Goal: Task Accomplishment & Management: Complete application form

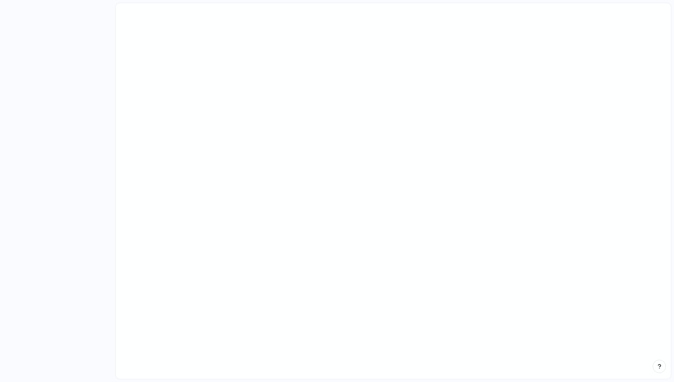
click at [236, 119] on main at bounding box center [393, 191] width 556 height 377
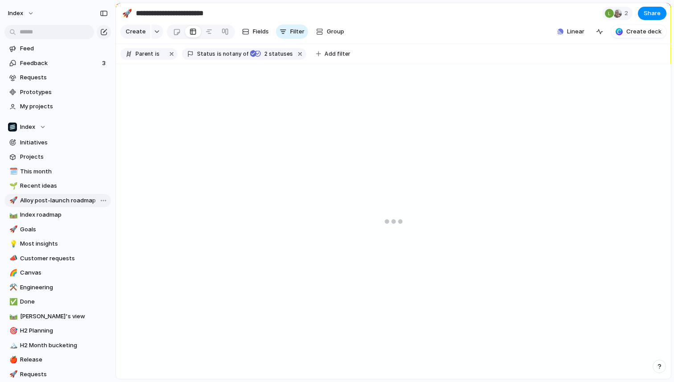
click at [57, 203] on span "Alloy post-launch roadmap" at bounding box center [64, 200] width 88 height 9
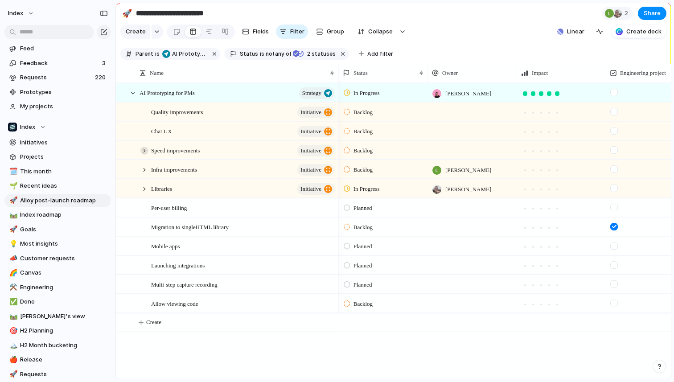
click at [143, 151] on div at bounding box center [144, 151] width 8 height 8
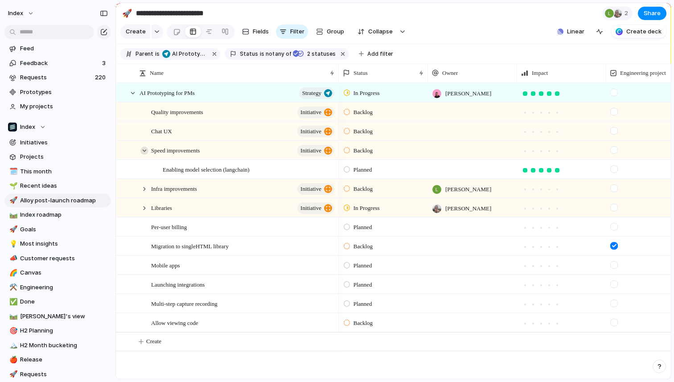
click at [144, 151] on div at bounding box center [144, 151] width 8 height 8
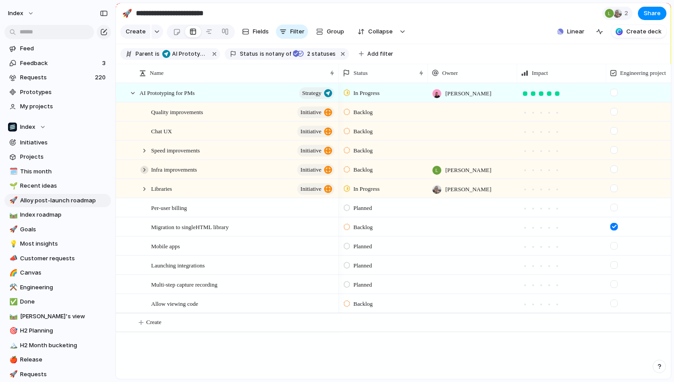
click at [144, 166] on div at bounding box center [144, 170] width 8 height 8
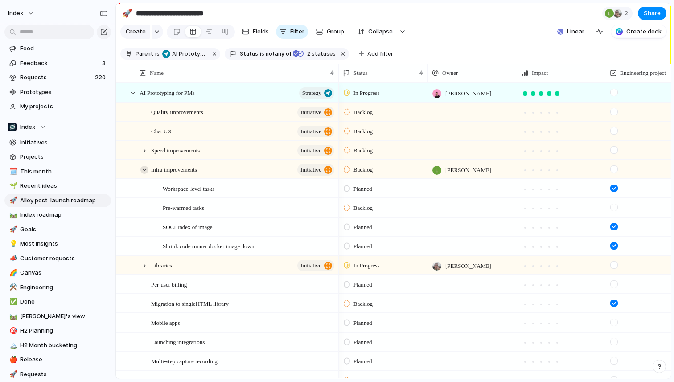
click at [144, 166] on div at bounding box center [144, 170] width 8 height 8
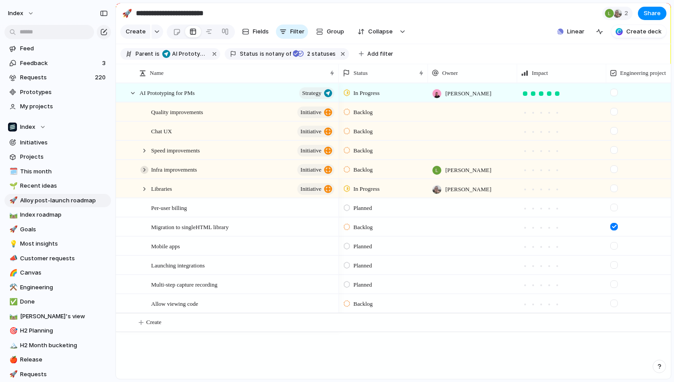
click at [144, 166] on div at bounding box center [144, 170] width 8 height 8
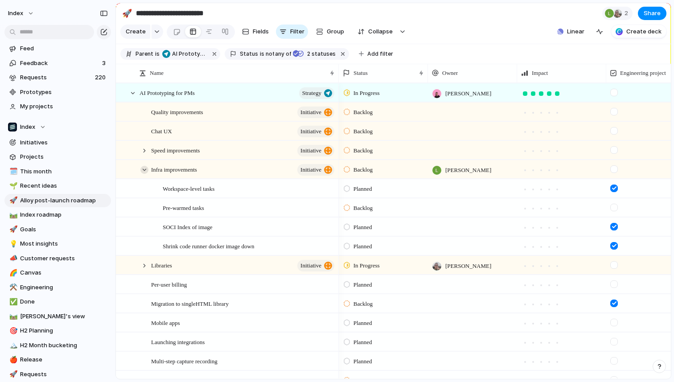
click at [146, 169] on div at bounding box center [144, 170] width 8 height 8
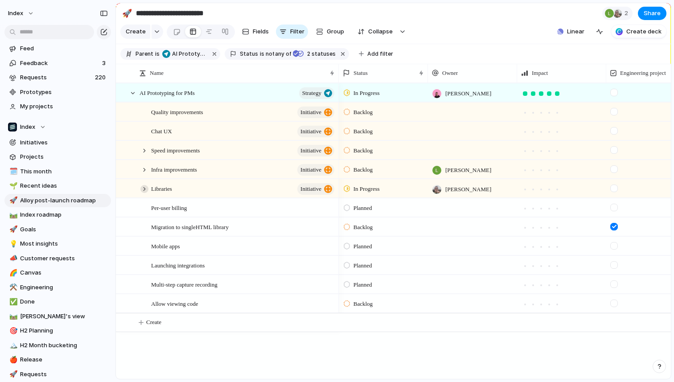
click at [146, 190] on div at bounding box center [144, 189] width 8 height 8
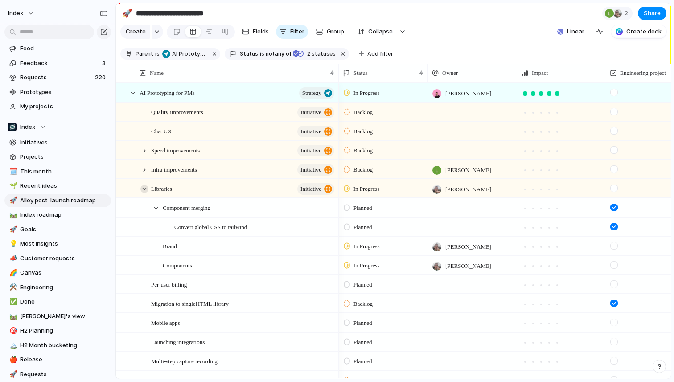
click at [146, 190] on div at bounding box center [144, 189] width 8 height 8
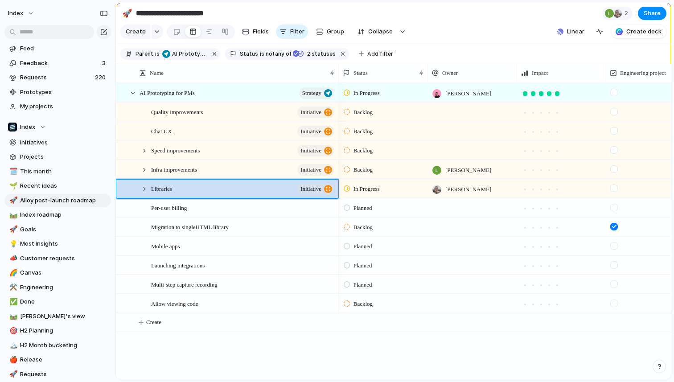
scroll to position [0, 47]
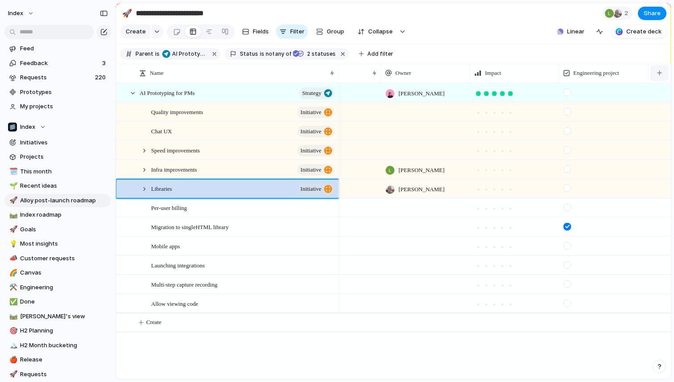
click at [656, 69] on button "button" at bounding box center [660, 73] width 18 height 16
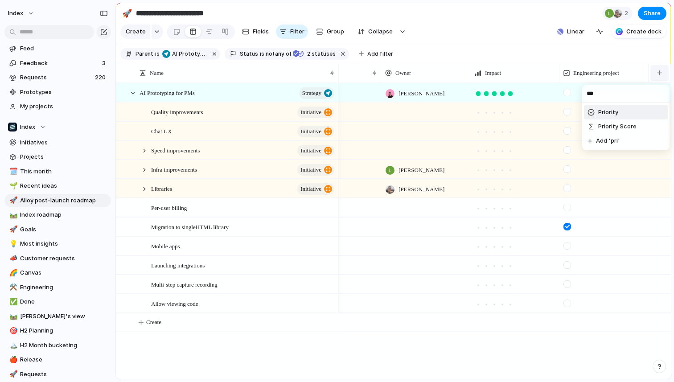
type input "****"
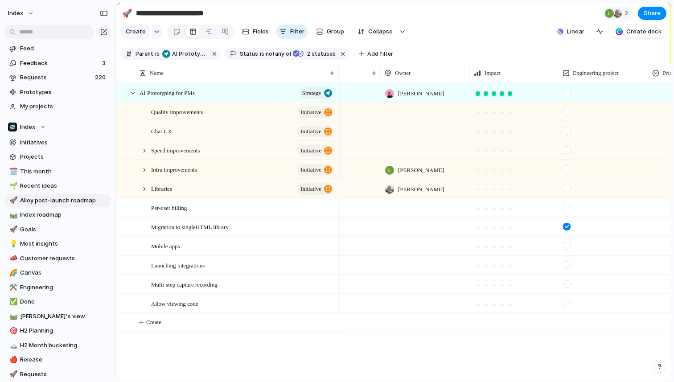
scroll to position [0, 136]
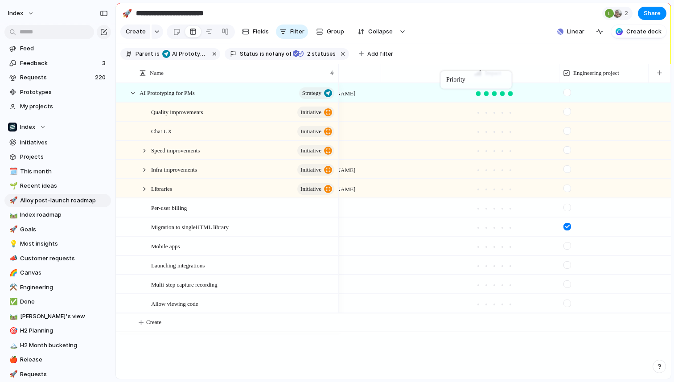
drag, startPoint x: 584, startPoint y: 73, endPoint x: 439, endPoint y: 73, distance: 145.4
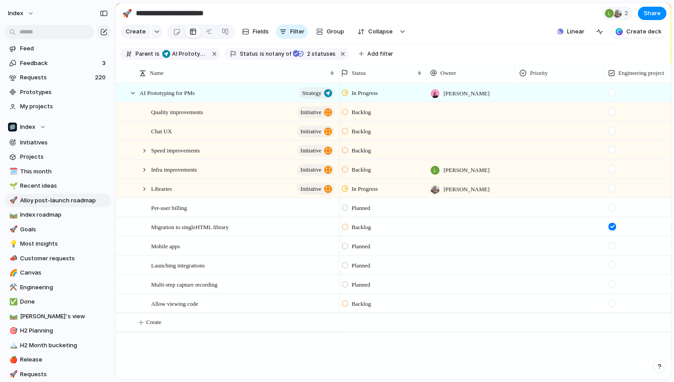
scroll to position [0, 0]
click at [551, 92] on div at bounding box center [562, 91] width 88 height 15
click at [543, 89] on div "Low Medium High Urgent 🔥" at bounding box center [337, 191] width 674 height 382
click at [539, 204] on div at bounding box center [562, 206] width 88 height 15
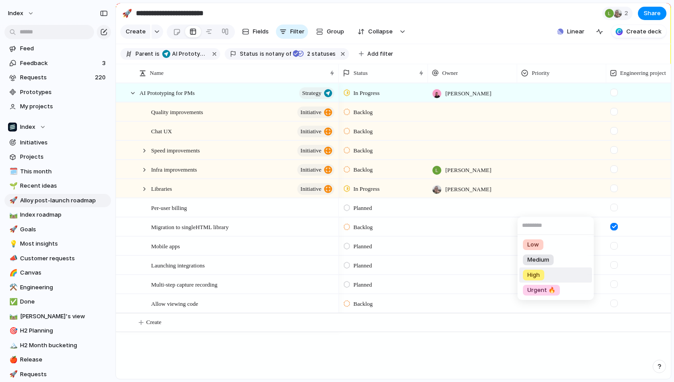
click at [532, 279] on div "High" at bounding box center [533, 275] width 21 height 11
click at [536, 264] on div at bounding box center [562, 263] width 88 height 15
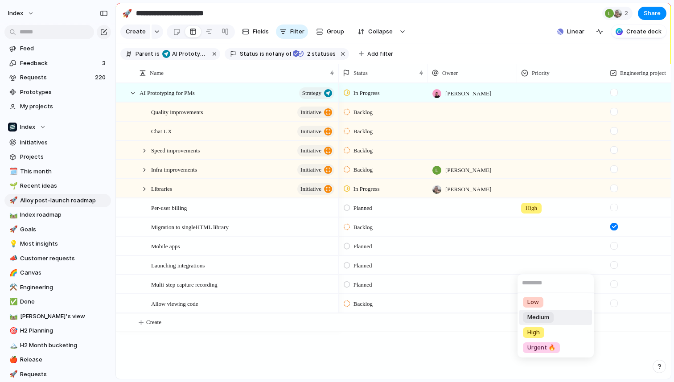
click at [530, 314] on span "Medium" at bounding box center [539, 317] width 22 height 9
click at [538, 283] on div at bounding box center [562, 283] width 88 height 15
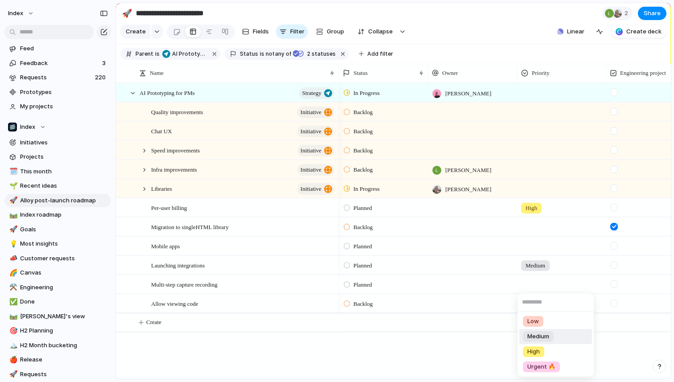
click at [532, 334] on span "Medium" at bounding box center [539, 336] width 22 height 9
click at [536, 302] on div at bounding box center [562, 302] width 88 height 15
click at [537, 319] on div "Low" at bounding box center [533, 324] width 21 height 11
click at [533, 247] on div at bounding box center [562, 244] width 88 height 15
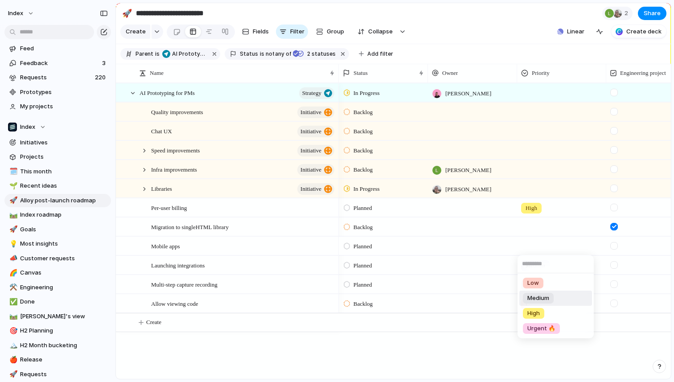
click at [537, 296] on span "Medium" at bounding box center [539, 298] width 22 height 9
click at [534, 225] on div at bounding box center [562, 225] width 88 height 15
click at [531, 290] on span "High" at bounding box center [534, 294] width 12 height 9
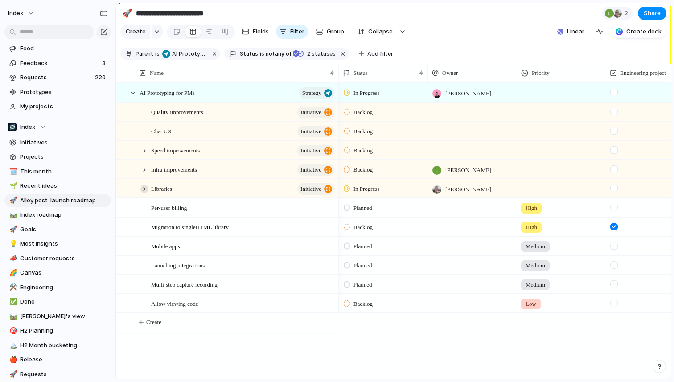
click at [145, 190] on div at bounding box center [144, 189] width 8 height 8
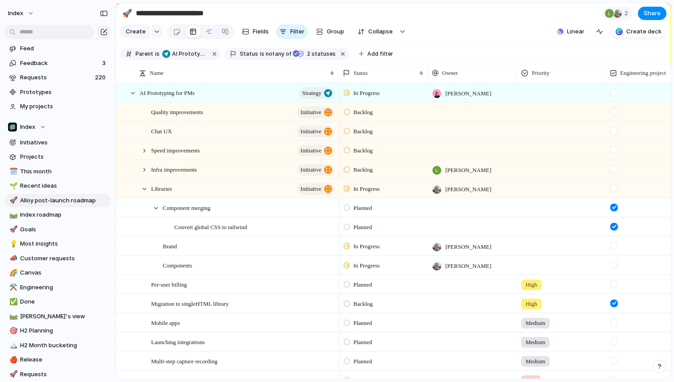
click at [527, 267] on div at bounding box center [562, 263] width 88 height 15
click at [544, 333] on div "High" at bounding box center [533, 332] width 21 height 11
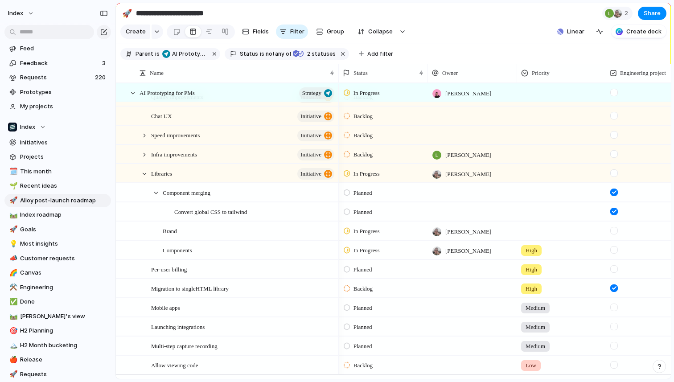
scroll to position [13, 0]
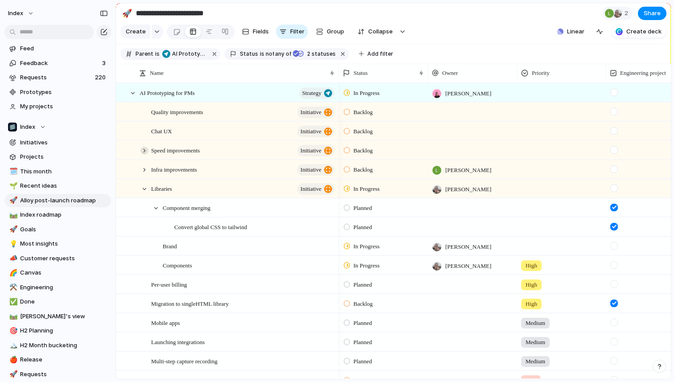
click at [145, 147] on div at bounding box center [144, 151] width 8 height 8
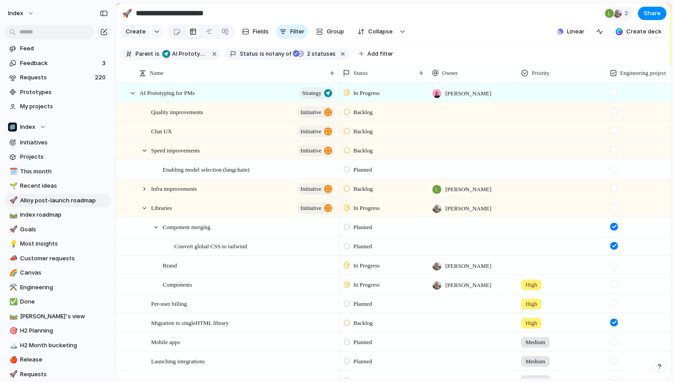
click at [547, 167] on div at bounding box center [562, 168] width 88 height 15
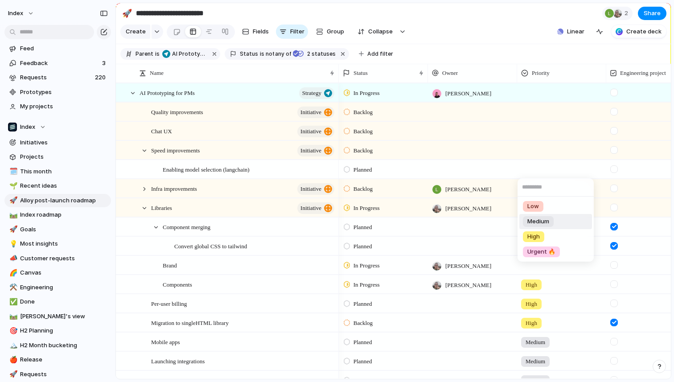
click at [540, 221] on span "Medium" at bounding box center [539, 221] width 22 height 9
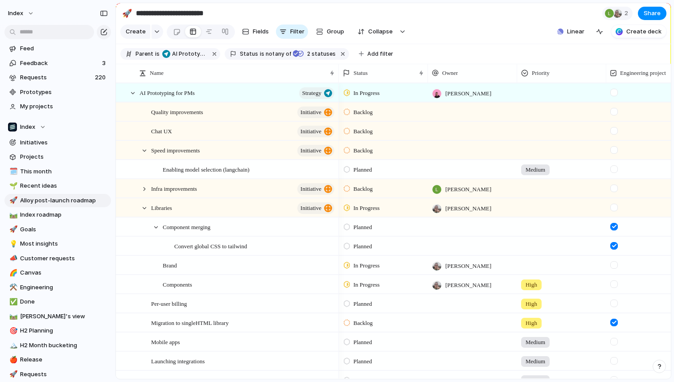
click at [549, 153] on div at bounding box center [562, 148] width 88 height 15
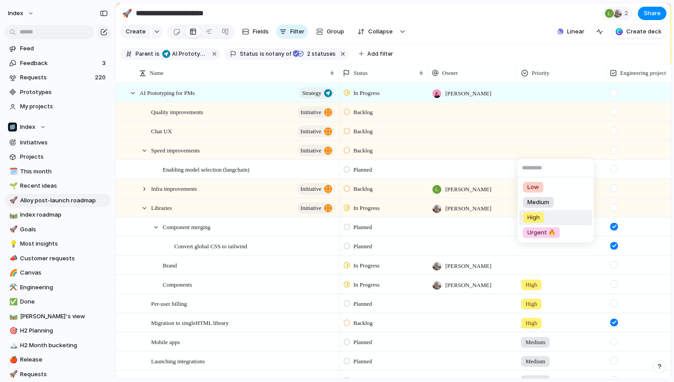
click at [534, 213] on span "High" at bounding box center [534, 217] width 12 height 9
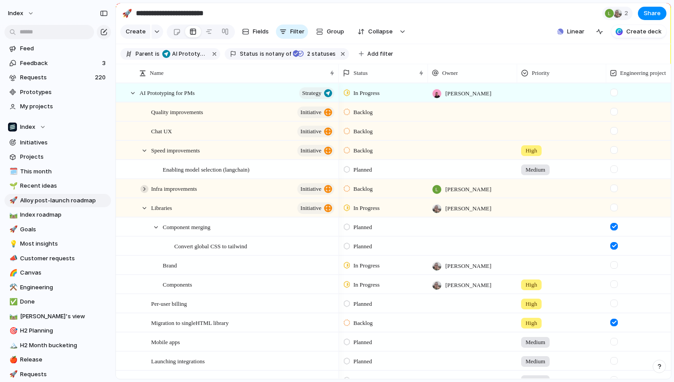
click at [145, 190] on div at bounding box center [144, 189] width 8 height 8
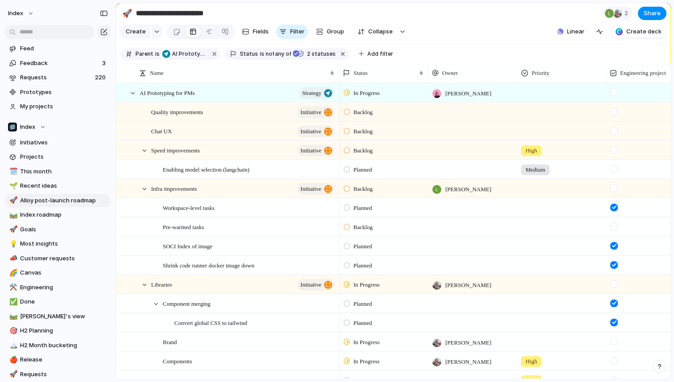
click at [533, 193] on div at bounding box center [562, 187] width 88 height 15
click at [536, 253] on span "High" at bounding box center [534, 256] width 12 height 9
click at [144, 189] on div at bounding box center [144, 189] width 8 height 8
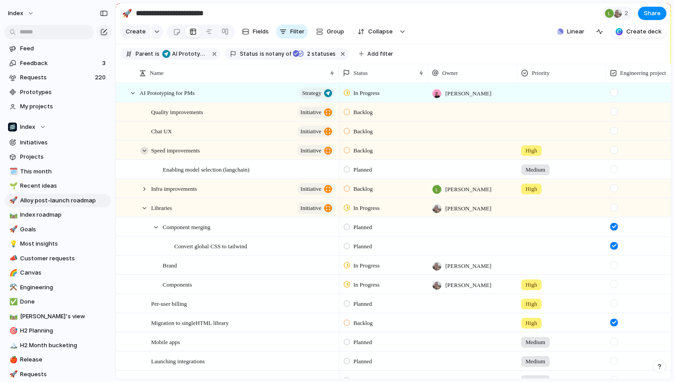
click at [144, 149] on div at bounding box center [144, 151] width 8 height 8
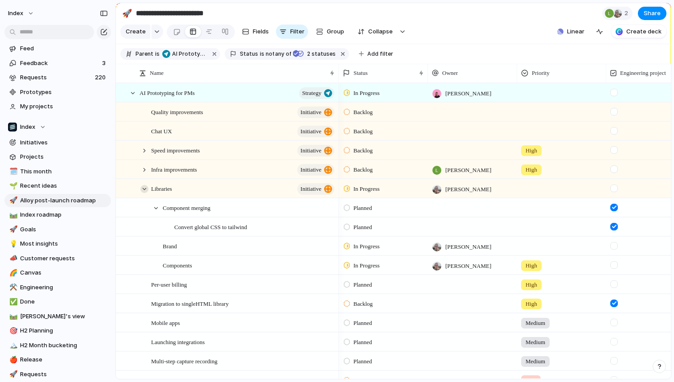
click at [144, 185] on div at bounding box center [144, 189] width 8 height 8
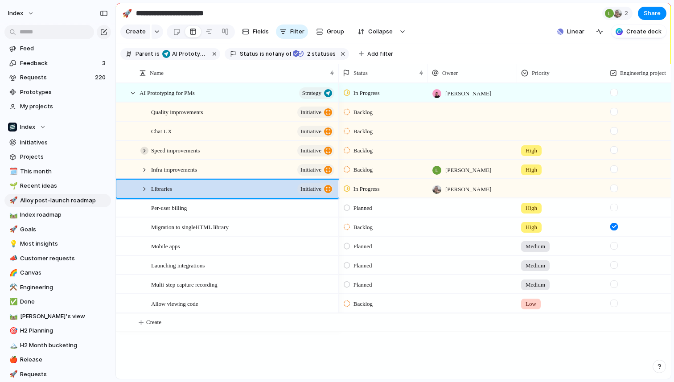
click at [145, 149] on div at bounding box center [144, 151] width 8 height 8
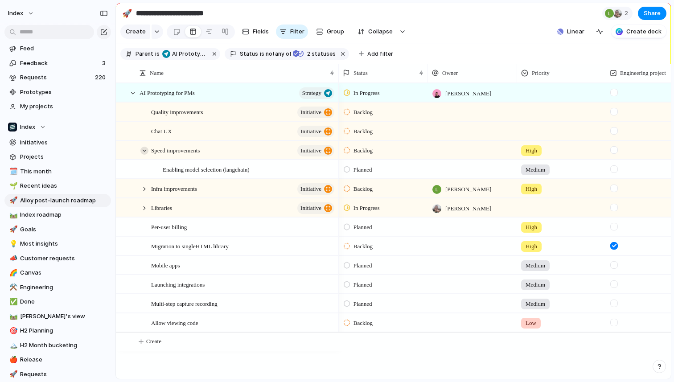
click at [145, 149] on div at bounding box center [144, 151] width 8 height 8
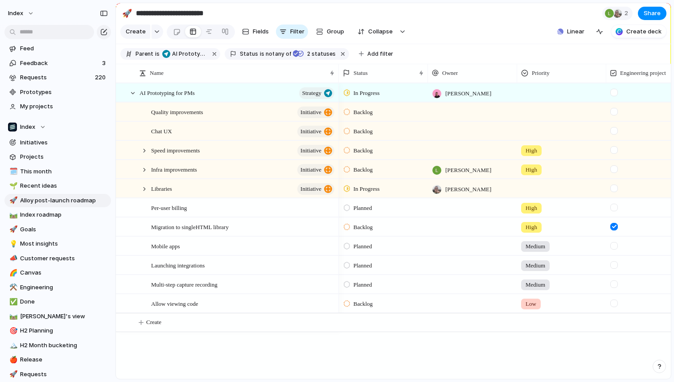
click at [145, 169] on div at bounding box center [144, 170] width 8 height 8
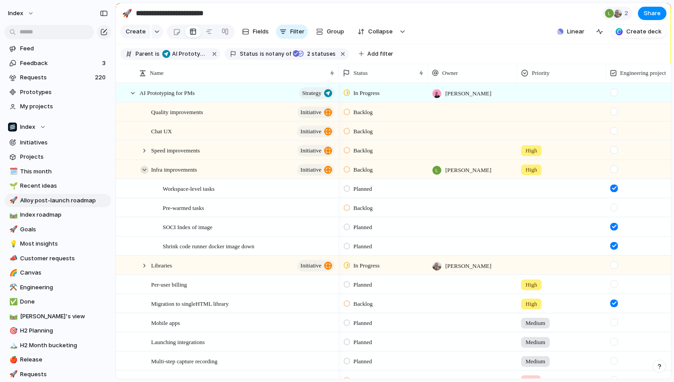
click at [145, 170] on div at bounding box center [144, 170] width 8 height 8
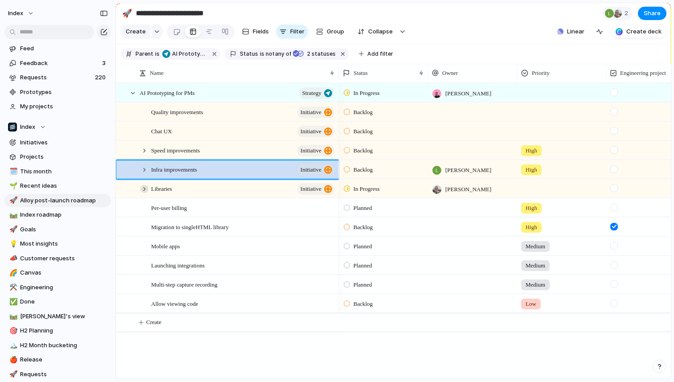
click at [145, 187] on div at bounding box center [144, 189] width 8 height 8
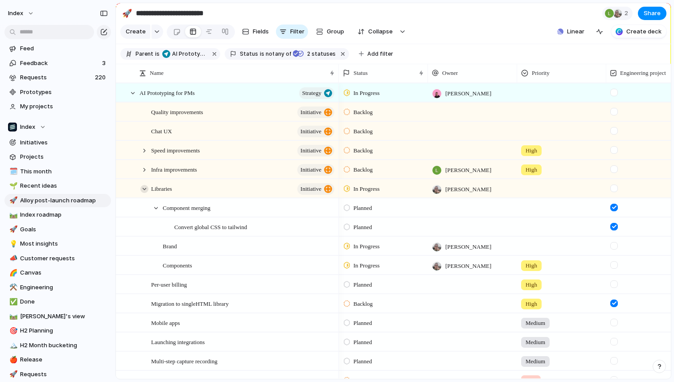
click at [146, 190] on div at bounding box center [144, 189] width 8 height 8
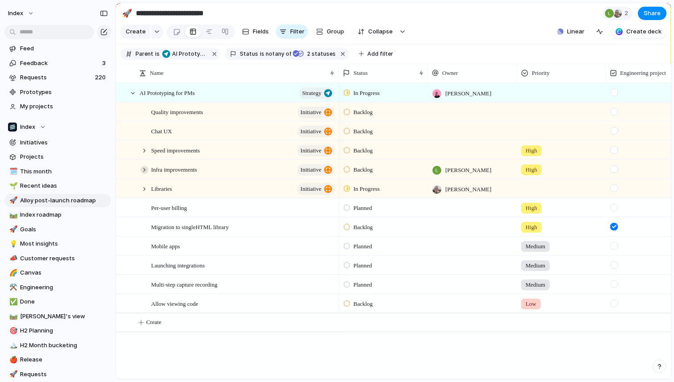
click at [145, 172] on div at bounding box center [144, 170] width 8 height 8
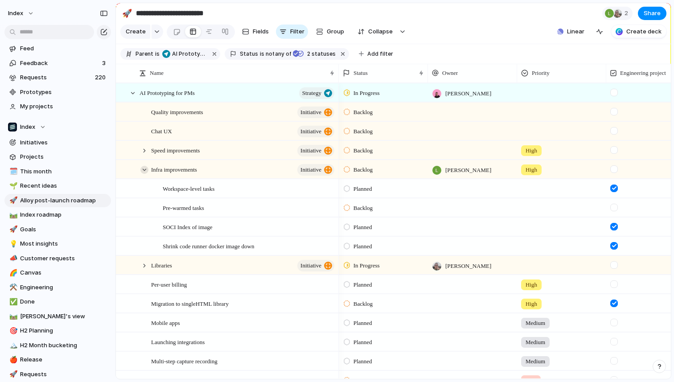
click at [143, 170] on div at bounding box center [144, 170] width 8 height 8
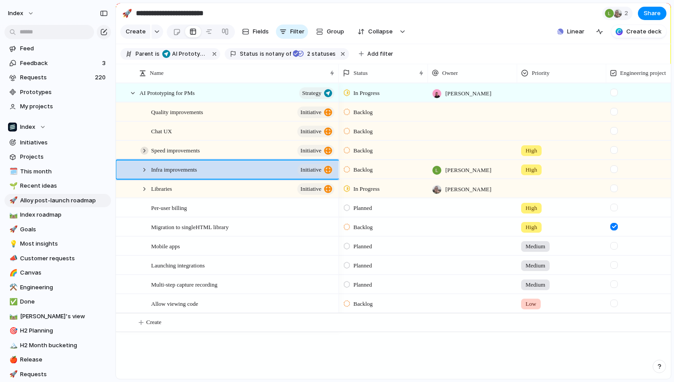
click at [144, 150] on div at bounding box center [144, 151] width 8 height 8
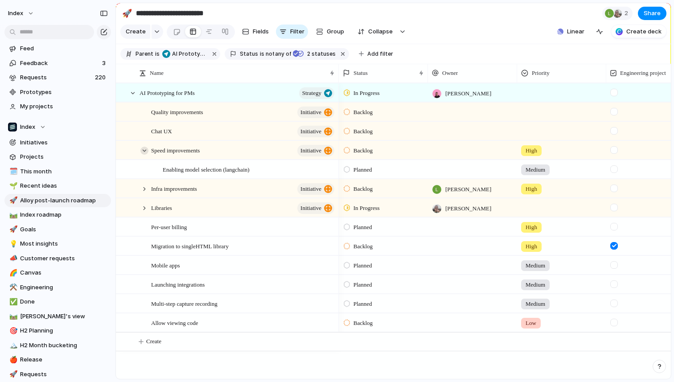
click at [144, 150] on div at bounding box center [144, 151] width 8 height 8
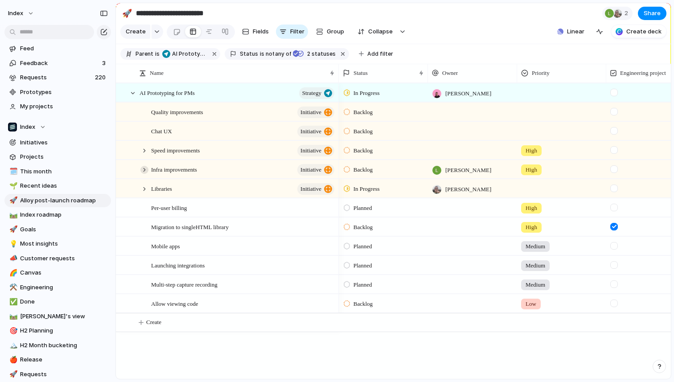
click at [146, 172] on div at bounding box center [144, 170] width 8 height 8
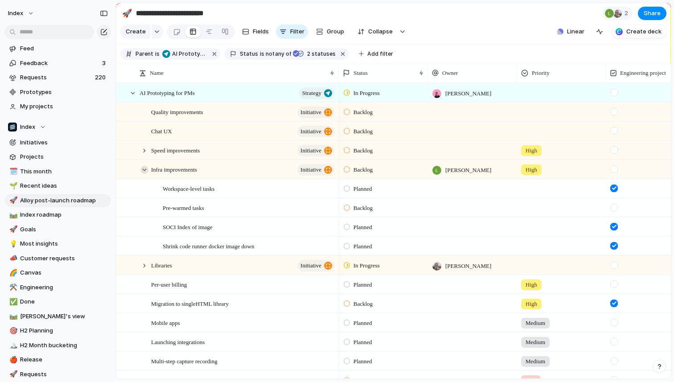
click at [145, 168] on div at bounding box center [144, 170] width 8 height 8
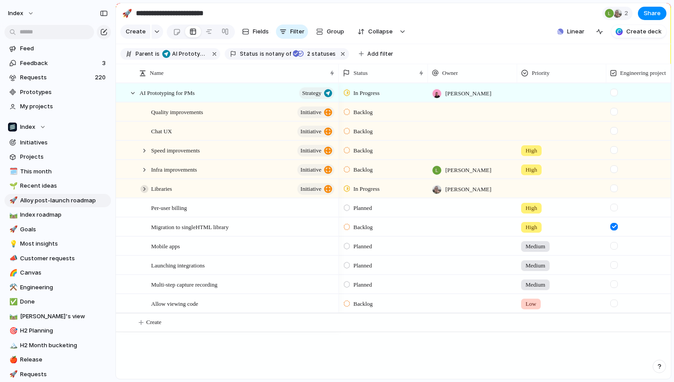
click at [146, 186] on div at bounding box center [144, 189] width 8 height 8
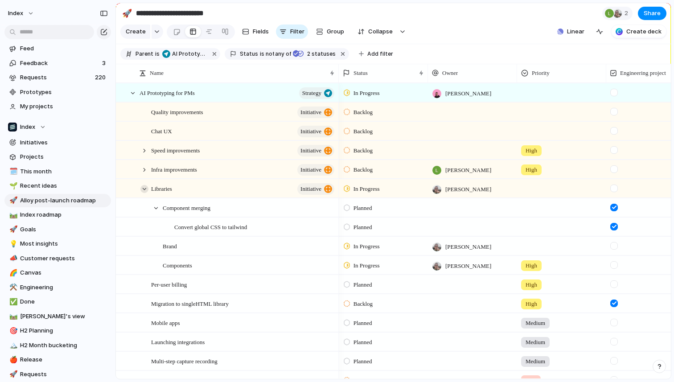
click at [144, 188] on div at bounding box center [144, 189] width 8 height 8
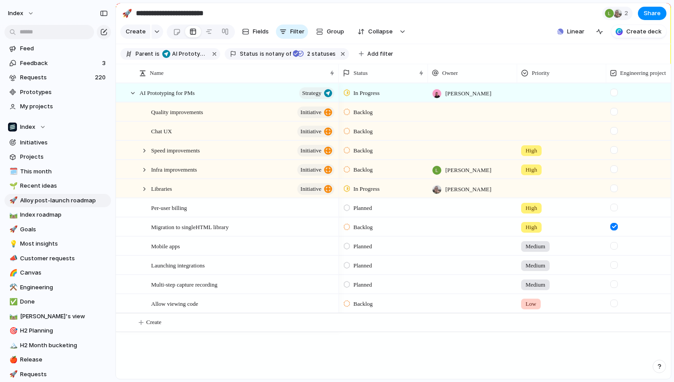
click at [150, 188] on div "Libraries initiative" at bounding box center [239, 189] width 199 height 18
click at [148, 188] on div at bounding box center [144, 189] width 8 height 8
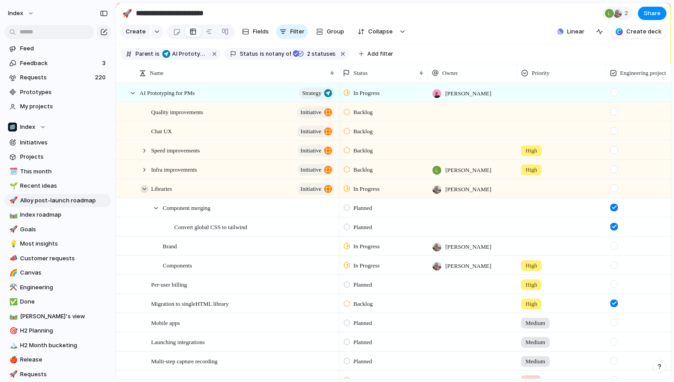
click at [145, 188] on div at bounding box center [144, 189] width 8 height 8
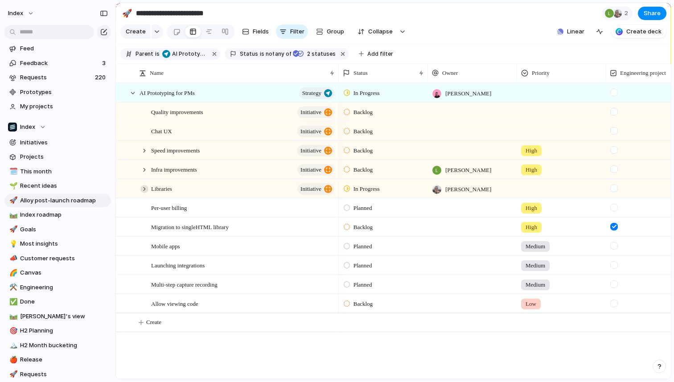
click at [144, 187] on div at bounding box center [144, 189] width 8 height 8
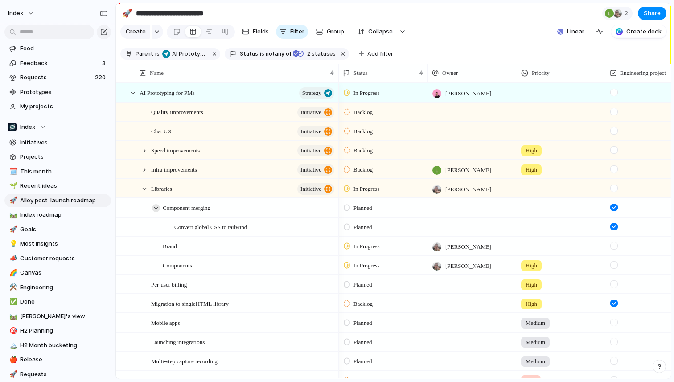
click at [157, 207] on div at bounding box center [156, 208] width 8 height 8
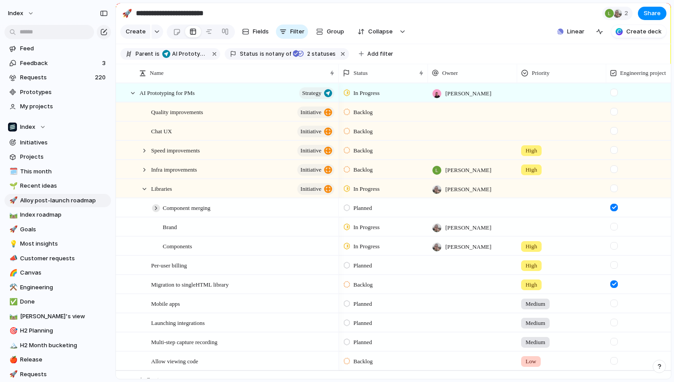
click at [157, 207] on div at bounding box center [156, 208] width 8 height 8
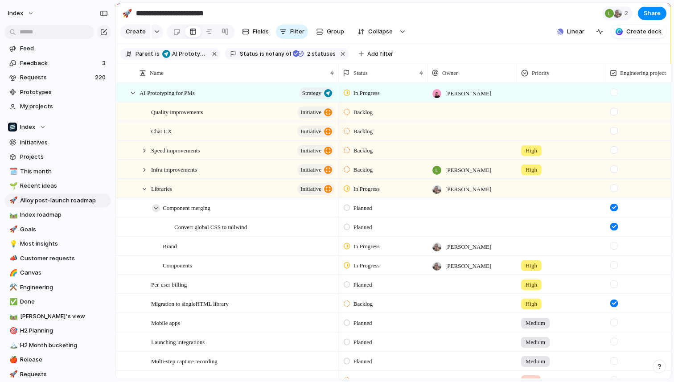
click at [159, 207] on div at bounding box center [156, 208] width 8 height 8
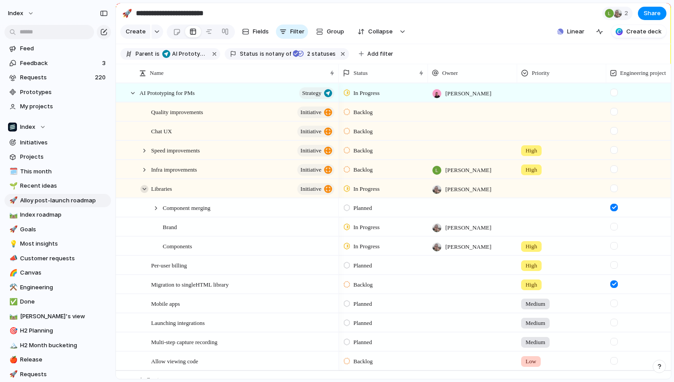
click at [144, 188] on div at bounding box center [144, 189] width 8 height 8
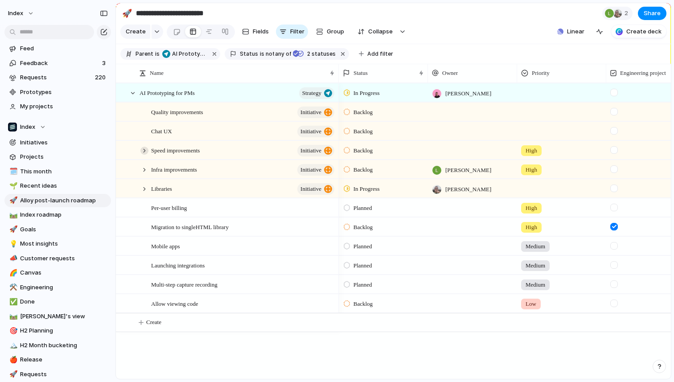
click at [145, 148] on div at bounding box center [144, 151] width 8 height 8
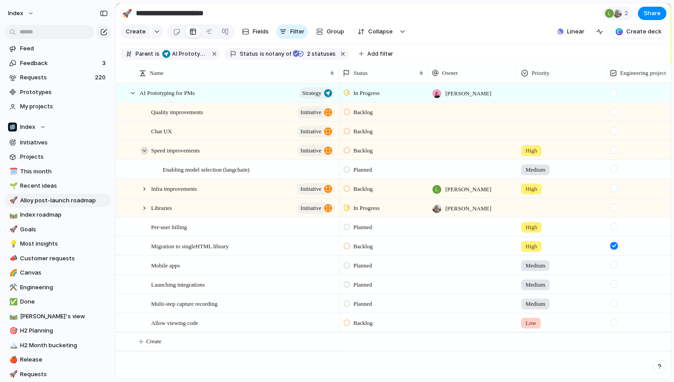
click at [145, 151] on div at bounding box center [144, 151] width 8 height 8
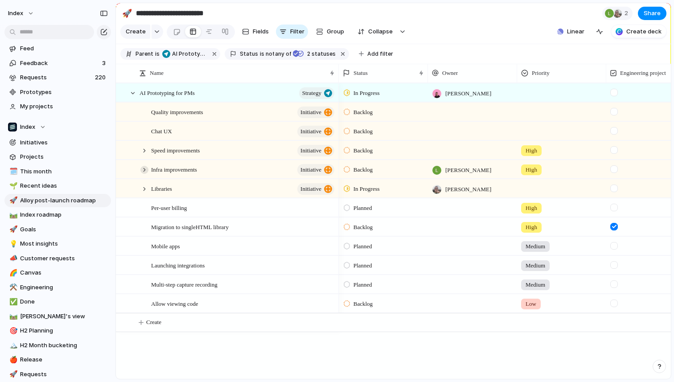
click at [144, 169] on div at bounding box center [144, 170] width 8 height 8
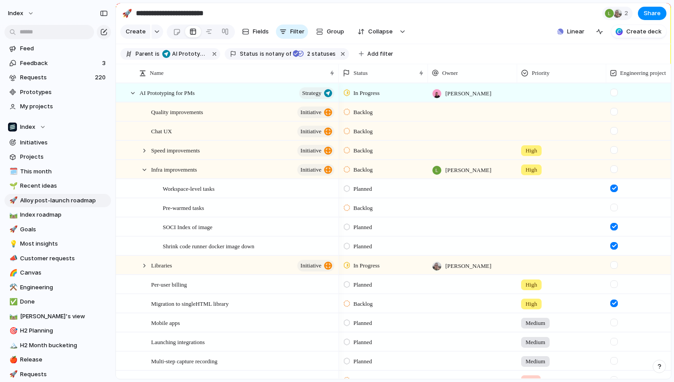
click at [141, 164] on div "Infra improvements initiative" at bounding box center [239, 170] width 199 height 18
click at [144, 168] on div at bounding box center [144, 170] width 8 height 8
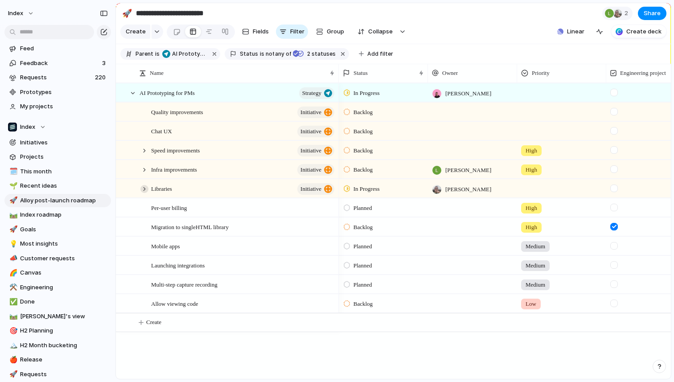
click at [144, 186] on div at bounding box center [144, 189] width 8 height 8
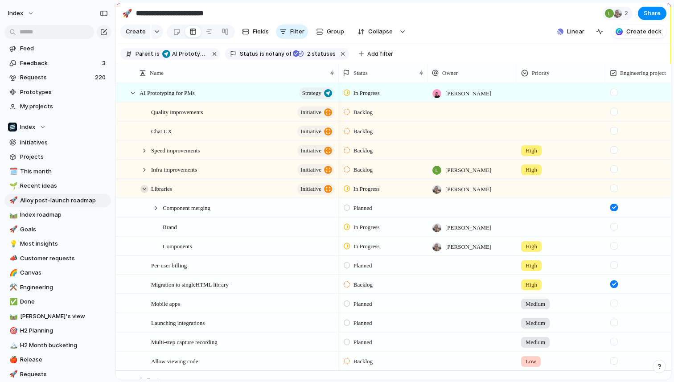
click at [144, 187] on div at bounding box center [144, 189] width 8 height 8
